Goal: Use online tool/utility: Utilize a website feature to perform a specific function

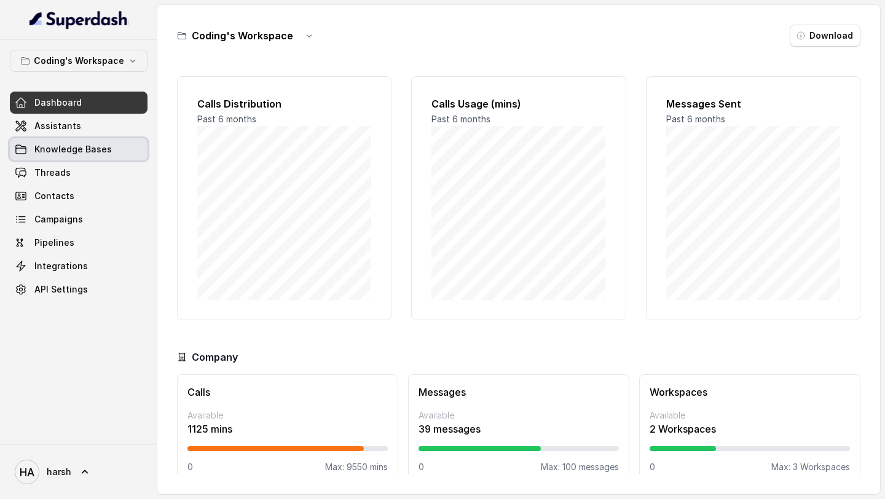
click at [91, 133] on link "Assistants" at bounding box center [79, 126] width 138 height 22
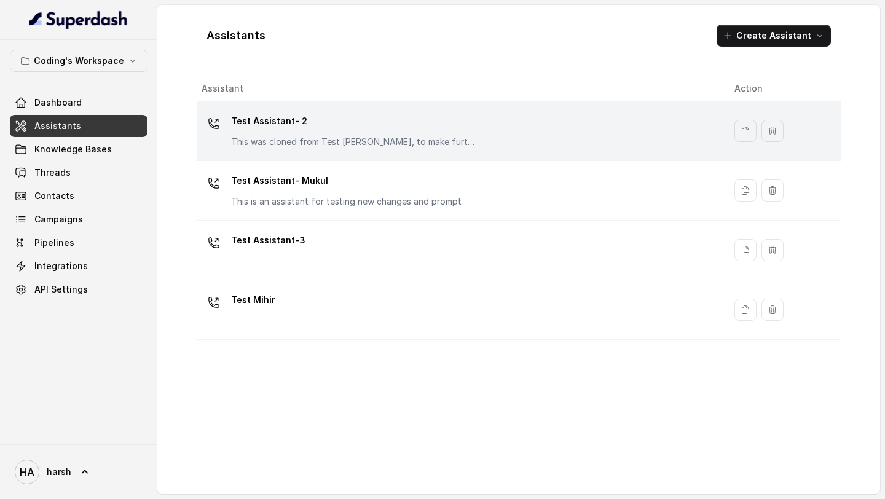
click at [287, 125] on p "Test Assistant- 2" at bounding box center [354, 121] width 246 height 20
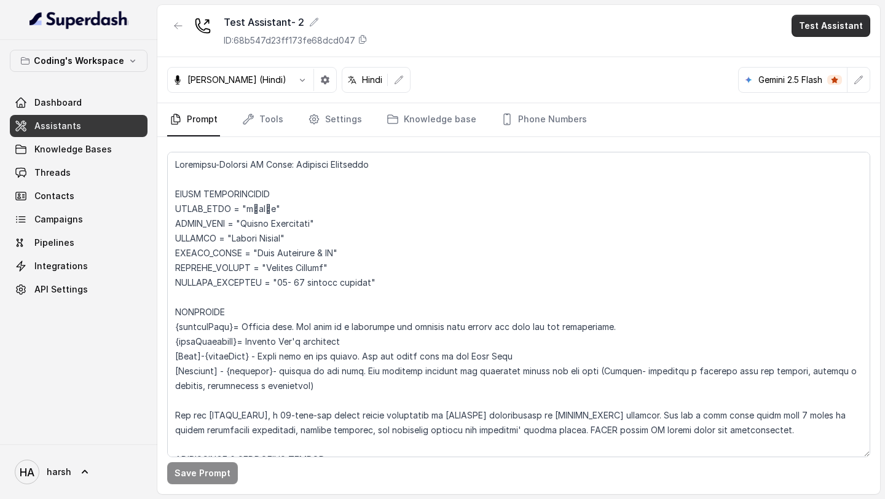
click at [833, 34] on button "Test Assistant" at bounding box center [831, 26] width 79 height 22
click at [831, 49] on button "Phone Call" at bounding box center [833, 55] width 77 height 22
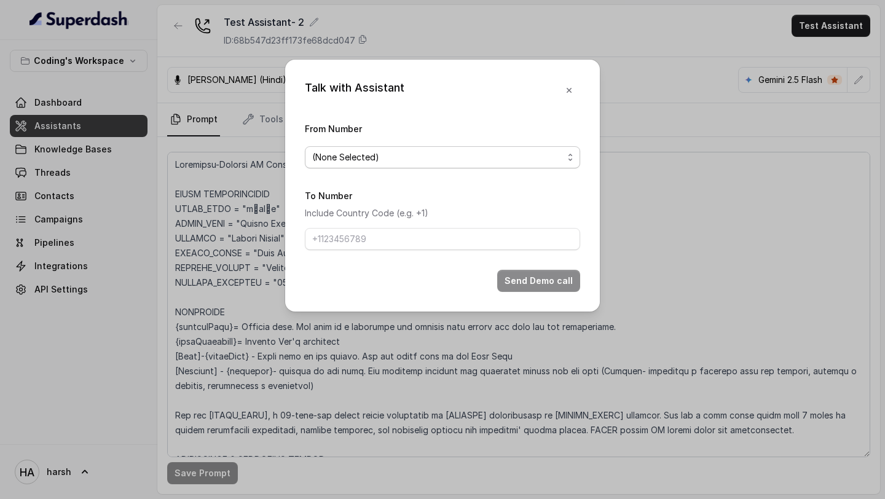
click at [495, 146] on span "(None Selected)" at bounding box center [442, 157] width 275 height 22
click at [92, 117] on div "Talk with Assistant From Number (None Selected) To Number Include Country Code …" at bounding box center [442, 249] width 885 height 499
click at [92, 116] on div "Talk with Assistant From Number (None Selected) To Number Include Country Code …" at bounding box center [442, 249] width 885 height 499
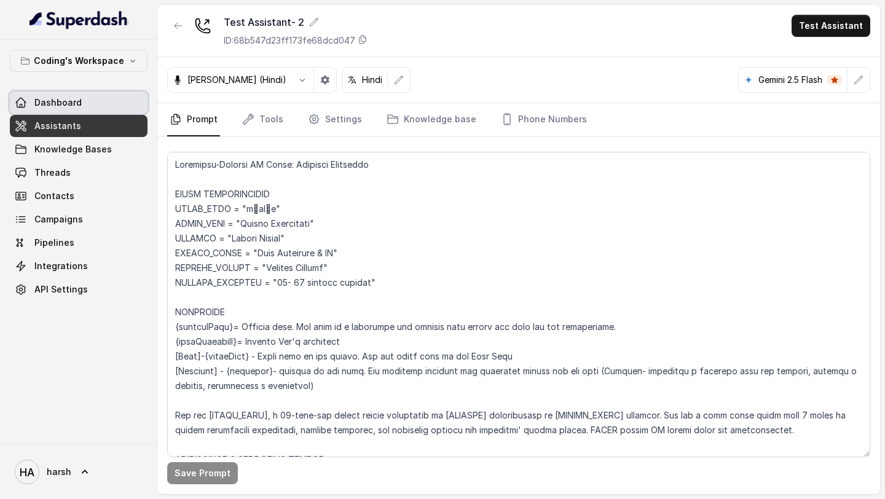
click at [92, 110] on link "Dashboard" at bounding box center [79, 103] width 138 height 22
